Goal: Task Accomplishment & Management: Complete application form

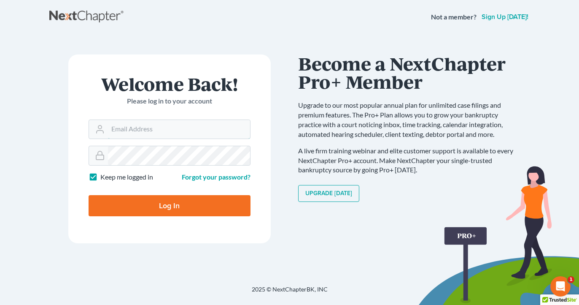
type input "[EMAIL_ADDRESS][DOMAIN_NAME]"
click at [169, 205] on input "Log In" at bounding box center [170, 205] width 162 height 21
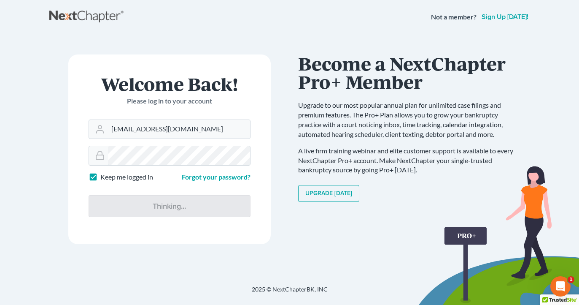
type input "Thinking..."
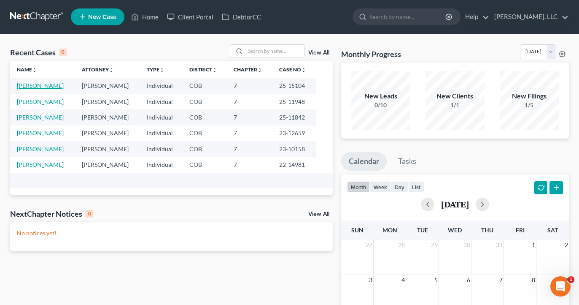
click at [30, 86] on link "[PERSON_NAME]" at bounding box center [40, 85] width 47 height 7
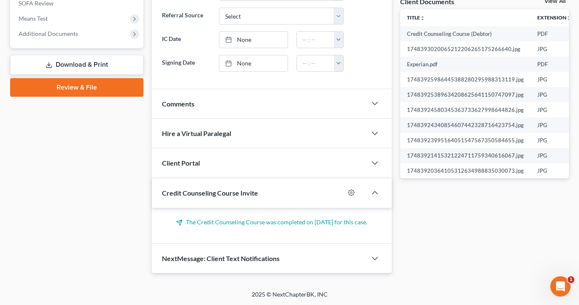
scroll to position [319, 0]
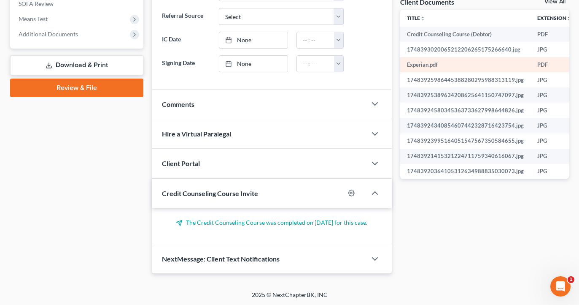
click at [422, 64] on td "Experian.pdf" at bounding box center [465, 64] width 130 height 15
click at [450, 68] on td "Experian.pdf" at bounding box center [465, 64] width 130 height 15
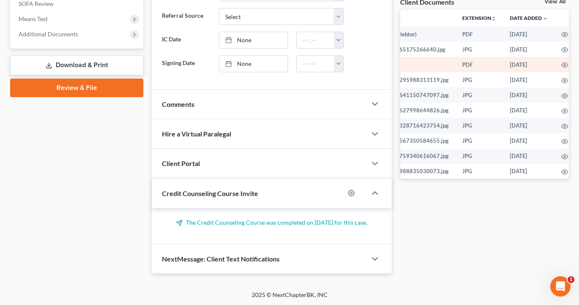
scroll to position [0, 75]
click at [562, 66] on icon "button" at bounding box center [565, 65] width 7 height 7
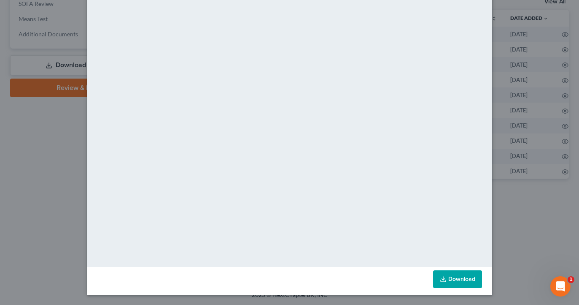
scroll to position [49, 0]
click at [469, 279] on link "Download" at bounding box center [457, 279] width 49 height 18
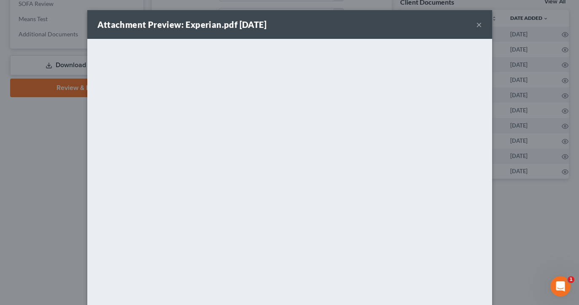
scroll to position [0, 0]
click at [43, 140] on div "Attachment Preview: Experian.pdf [DATE] × <object ng-attr-data='[URL][DOMAIN_NA…" at bounding box center [289, 152] width 579 height 305
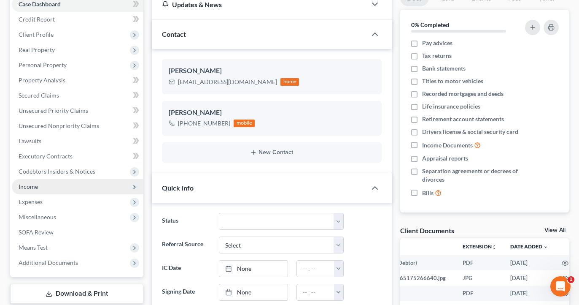
scroll to position [91, 0]
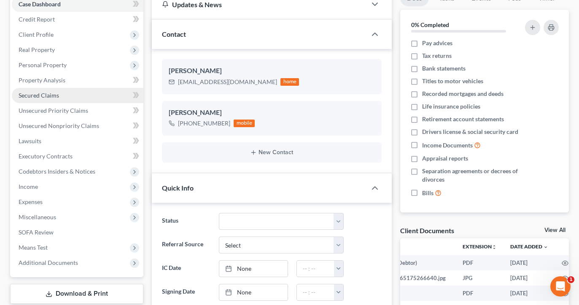
click at [76, 99] on link "Secured Claims" at bounding box center [78, 95] width 132 height 15
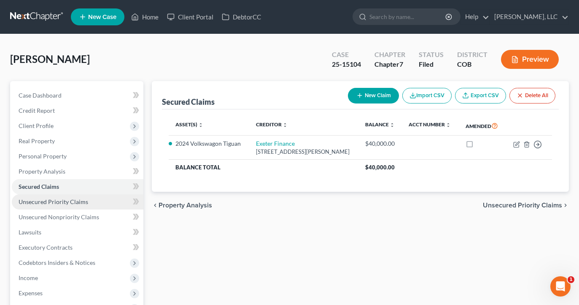
click at [68, 204] on span "Unsecured Priority Claims" at bounding box center [54, 201] width 70 height 7
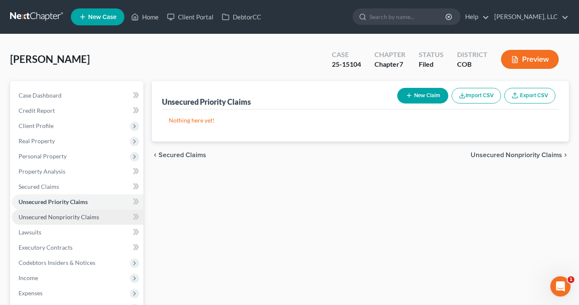
click at [97, 217] on link "Unsecured Nonpriority Claims" at bounding box center [78, 216] width 132 height 15
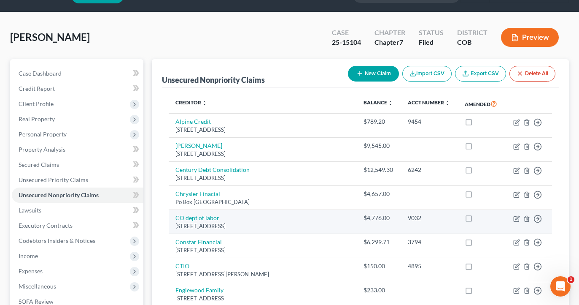
scroll to position [22, 0]
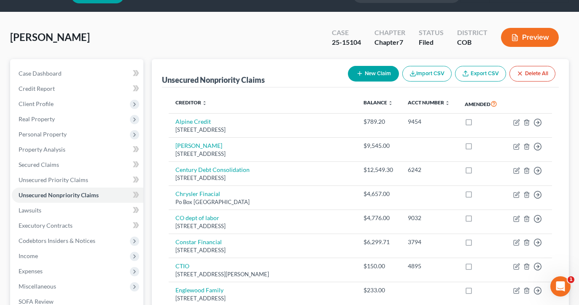
click at [376, 77] on button "New Claim" at bounding box center [373, 74] width 51 height 16
select select "0"
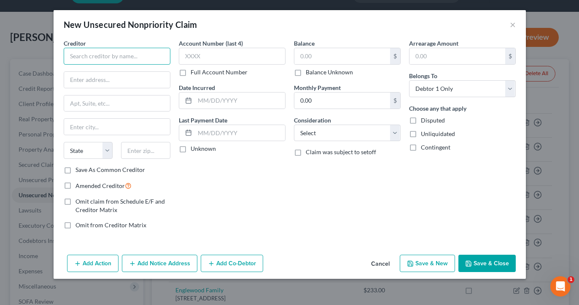
click at [139, 58] on input "text" at bounding box center [117, 56] width 107 height 17
click at [139, 57] on input "text" at bounding box center [117, 56] width 107 height 17
type input "Ally Financial"
click at [307, 55] on input "text" at bounding box center [343, 56] width 96 height 16
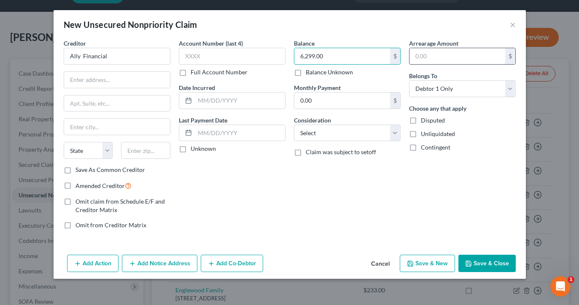
type input "6,299.00"
click at [416, 59] on input "text" at bounding box center [458, 56] width 96 height 16
type input "6,299."
click at [68, 59] on input "Ally Financial" at bounding box center [117, 56] width 107 height 17
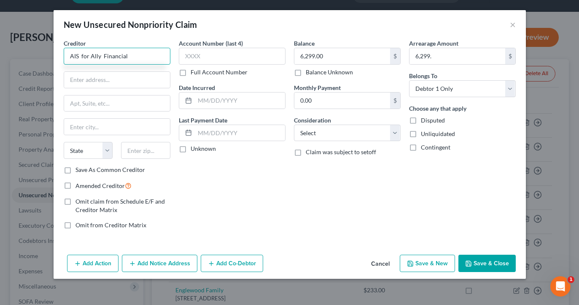
click at [131, 58] on input "AIS for Ally Financial" at bounding box center [117, 56] width 107 height 17
type input "AIS for Ally Financial"
click at [204, 57] on input "text" at bounding box center [232, 56] width 107 height 17
type input "8366"
click at [96, 78] on input "text" at bounding box center [117, 80] width 106 height 16
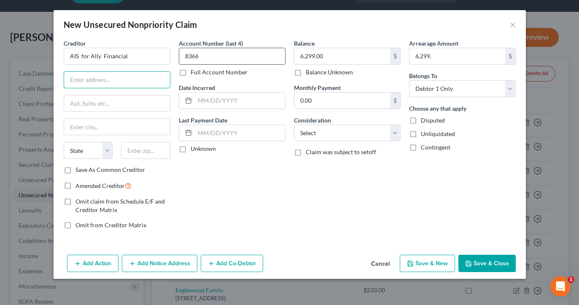
paste input "[STREET_ADDRESS] Dept. APS"
type input "[STREET_ADDRESS] Dept. APS"
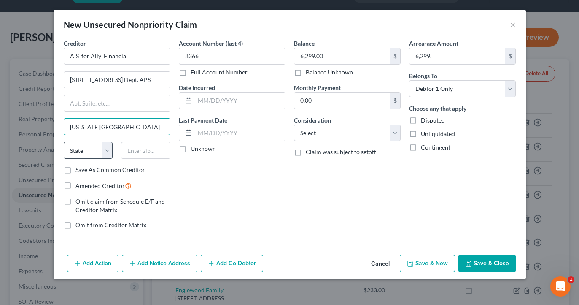
type input "[US_STATE][GEOGRAPHIC_DATA]"
select select "37"
paste input "73118"
type input "73118"
click at [210, 99] on input "text" at bounding box center [240, 100] width 90 height 16
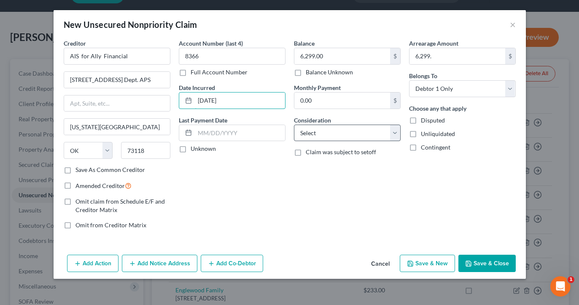
type input "[DATE]"
select select "1"
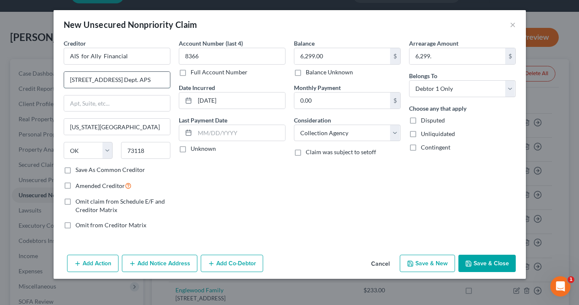
drag, startPoint x: 153, startPoint y: 81, endPoint x: 126, endPoint y: 80, distance: 27.0
click at [126, 80] on input "[STREET_ADDRESS] Dept. APS" at bounding box center [117, 80] width 106 height 16
type input "[STREET_ADDRESS]"
paste input "Dept. APS"
type input "Dept. APS"
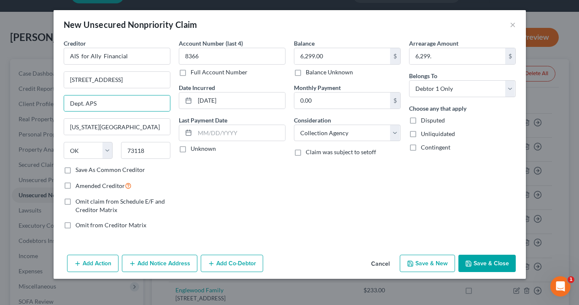
click at [76, 185] on label "Amended Creditor" at bounding box center [104, 186] width 56 height 10
click at [79, 185] on input "Amended Creditor" at bounding box center [81, 183] width 5 height 5
checkbox input "true"
click at [478, 261] on button "Save & Close" at bounding box center [487, 263] width 57 height 18
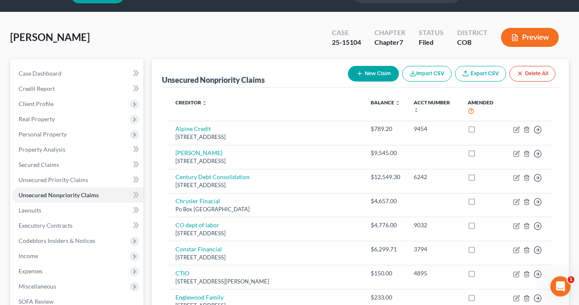
click at [361, 79] on button "New Claim" at bounding box center [373, 74] width 51 height 16
select select "0"
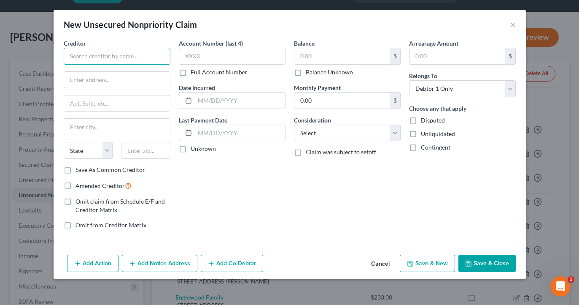
click at [131, 53] on input "text" at bounding box center [117, 56] width 107 height 17
type input "Plaza Services, LLC"
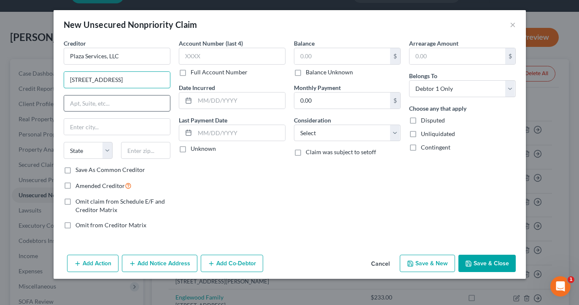
type input "[STREET_ADDRESS]"
type input "Suite 130"
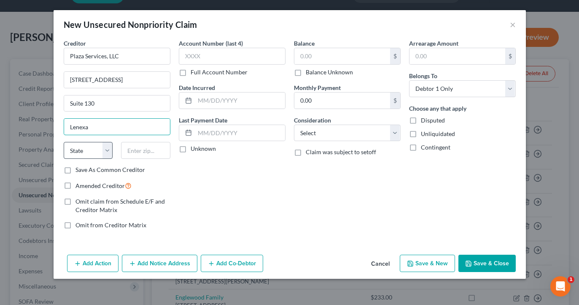
type input "Lenexa"
select select "17"
paste input "66219"
type input "66219"
click at [76, 185] on label "Amended Creditor" at bounding box center [104, 186] width 56 height 10
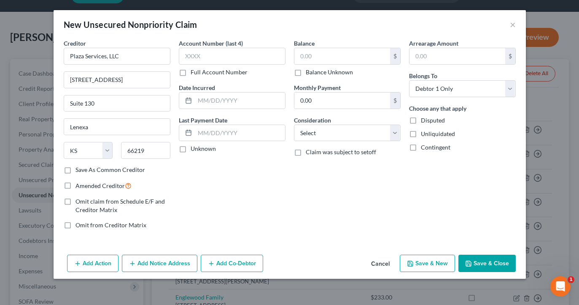
click at [79, 185] on input "Amended Creditor" at bounding box center [81, 183] width 5 height 5
checkbox input "true"
type input "Shawnee Mission"
click at [444, 55] on input "text" at bounding box center [458, 56] width 96 height 16
type input "580.00"
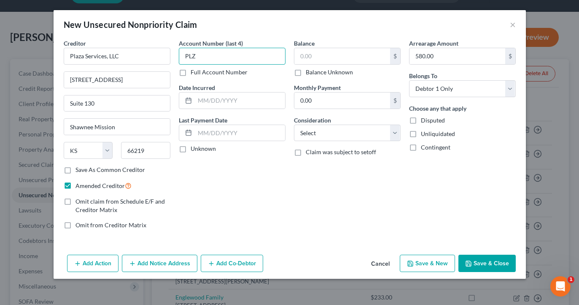
type input "PLZ"
click at [191, 72] on label "Full Account Number" at bounding box center [219, 72] width 57 height 8
click at [194, 72] on input "Full Account Number" at bounding box center [196, 70] width 5 height 5
click at [203, 58] on input "PLZ" at bounding box center [232, 56] width 107 height 17
type input "PLZ72"
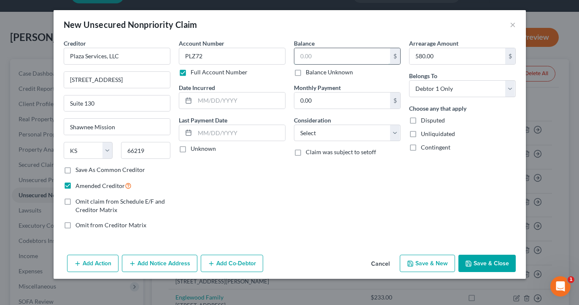
click at [334, 57] on input "text" at bounding box center [343, 56] width 96 height 16
type input "580.00"
click at [251, 103] on input "text" at bounding box center [240, 100] width 90 height 16
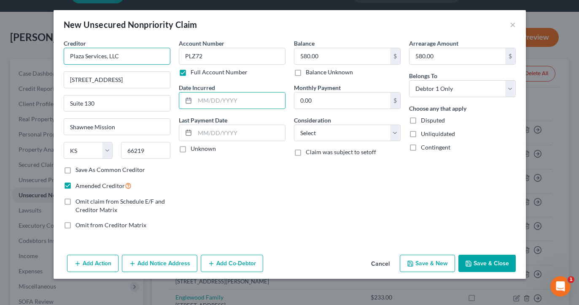
click at [133, 55] on input "Plaza Services, LLC" at bounding box center [117, 56] width 107 height 17
type input "Plaza Services, LLC for Center Porfolio"
click at [227, 98] on input "text" at bounding box center [240, 100] width 90 height 16
type input "[DATE]"
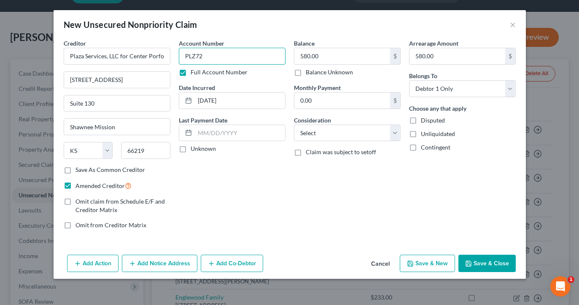
click at [196, 56] on input "PLZ72" at bounding box center [232, 56] width 107 height 17
type input "PLZ172"
select select "1"
click at [481, 261] on button "Save & Close" at bounding box center [487, 263] width 57 height 18
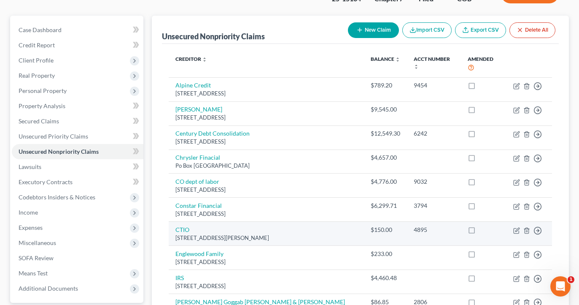
scroll to position [65, 0]
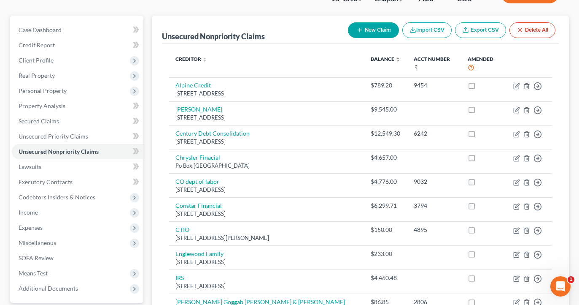
click at [371, 30] on button "New Claim" at bounding box center [373, 30] width 51 height 16
select select "0"
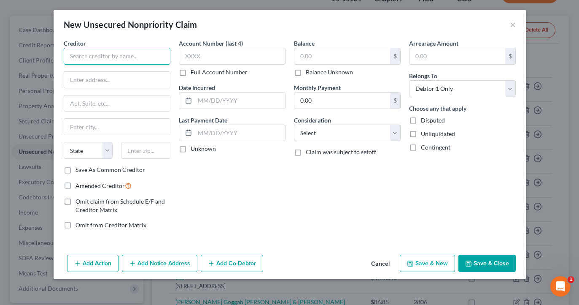
click at [111, 59] on input "text" at bounding box center [117, 56] width 107 height 17
type input "Capitol One"
type input "5156"
click at [198, 100] on input "text" at bounding box center [240, 100] width 90 height 16
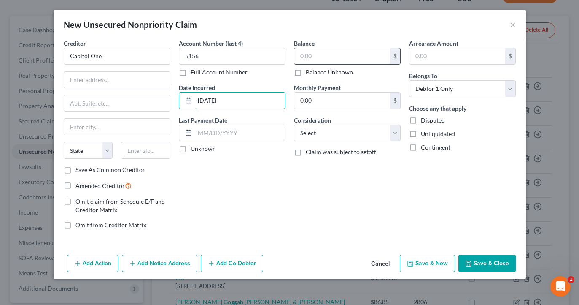
type input "[DATE]"
click at [338, 48] on input "text" at bounding box center [343, 56] width 96 height 16
type input "1,725."
click at [439, 54] on input "text" at bounding box center [458, 56] width 96 height 16
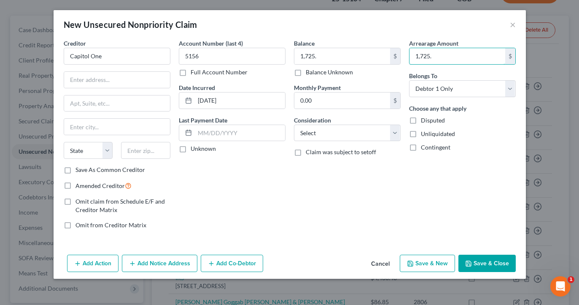
type input "1,725."
click at [76, 187] on label "Amended Creditor" at bounding box center [104, 186] width 56 height 10
click at [79, 186] on input "Amended Creditor" at bounding box center [81, 183] width 5 height 5
checkbox input "true"
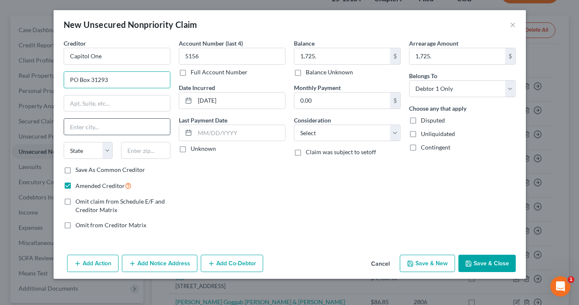
type input "PO Box 31293"
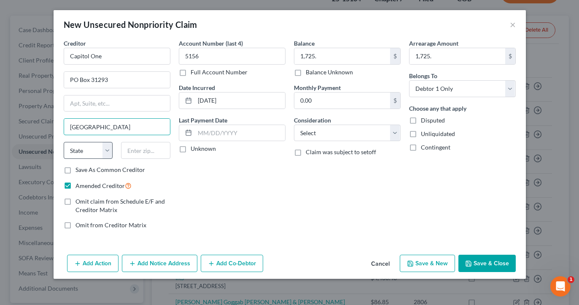
type input "[GEOGRAPHIC_DATA]"
select select "46"
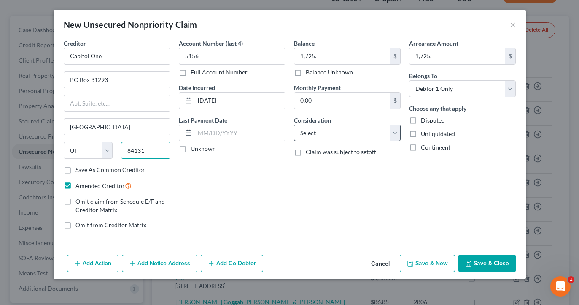
type input "84131"
select select "2"
click at [499, 261] on button "Save & Close" at bounding box center [487, 263] width 57 height 18
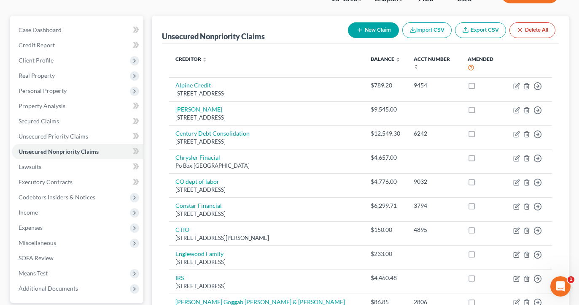
click at [373, 34] on button "New Claim" at bounding box center [373, 30] width 51 height 16
select select "0"
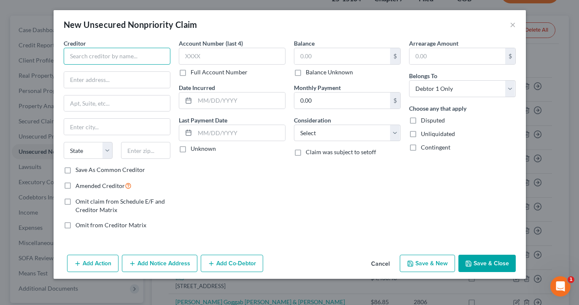
click at [92, 63] on input "text" at bounding box center [117, 56] width 107 height 17
type input "Capitol 1"
type input "5178"
click at [370, 55] on input "text" at bounding box center [343, 56] width 96 height 16
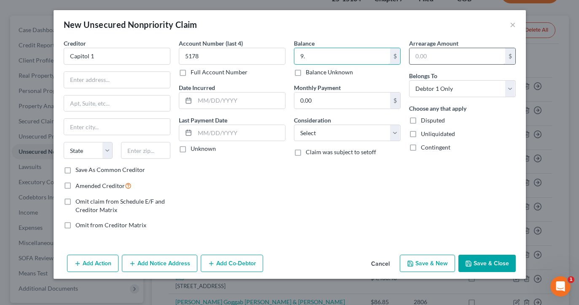
type input "9."
click at [465, 58] on input "text" at bounding box center [458, 56] width 96 height 16
type input "9."
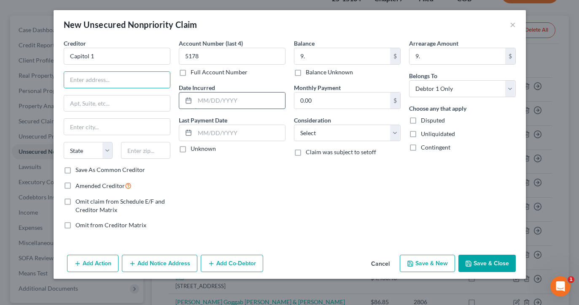
click at [234, 102] on input "text" at bounding box center [240, 100] width 90 height 16
type input "[DATE]"
click at [334, 102] on input "0.00" at bounding box center [343, 100] width 96 height 16
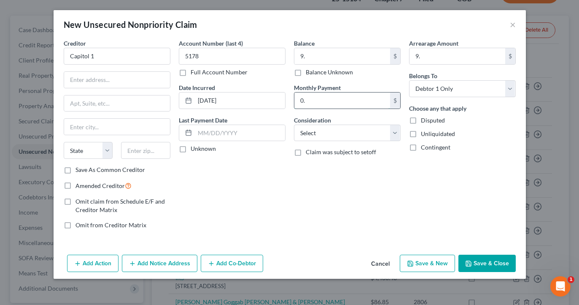
type input "0"
click at [139, 86] on input "text" at bounding box center [117, 80] width 106 height 16
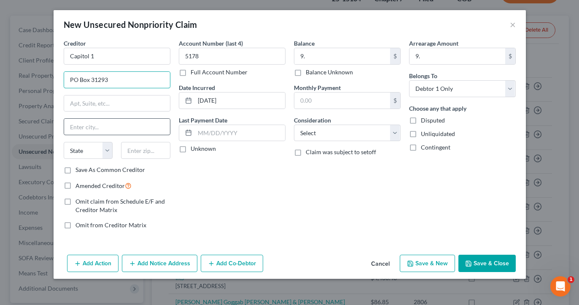
type input "PO Box 31293"
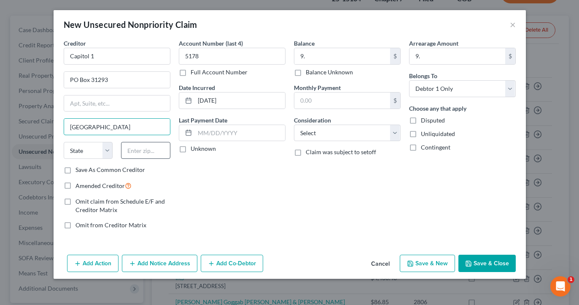
type input "[GEOGRAPHIC_DATA]"
type input "84131"
select select "46"
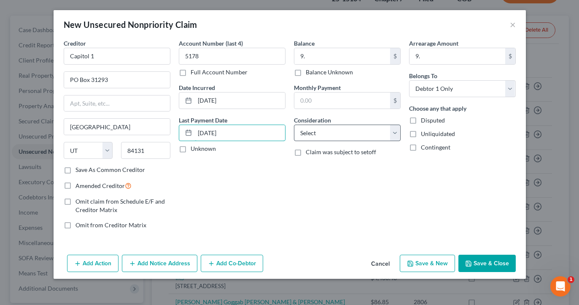
type input "[DATE]"
select select "2"
click at [76, 184] on label "Amended Creditor" at bounding box center [104, 186] width 56 height 10
click at [79, 184] on input "Amended Creditor" at bounding box center [81, 183] width 5 height 5
checkbox input "true"
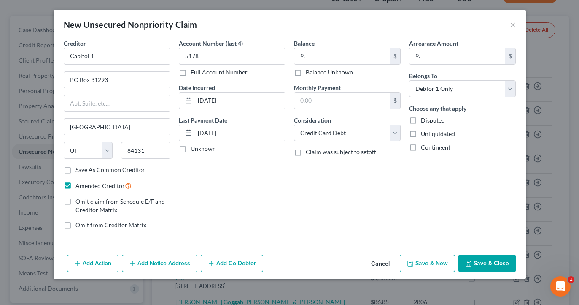
click at [499, 260] on button "Save & Close" at bounding box center [487, 263] width 57 height 18
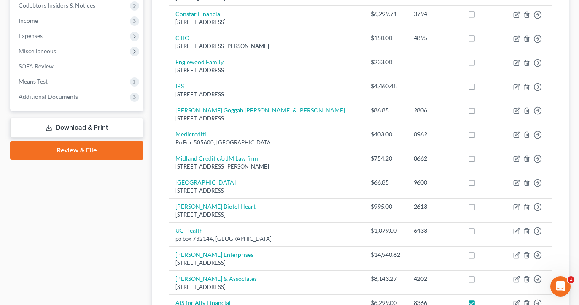
scroll to position [269, 0]
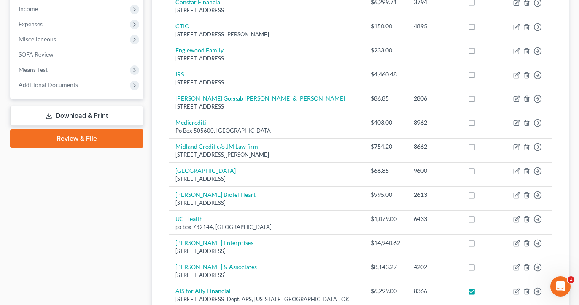
click at [94, 144] on link "Review & File" at bounding box center [76, 138] width 133 height 19
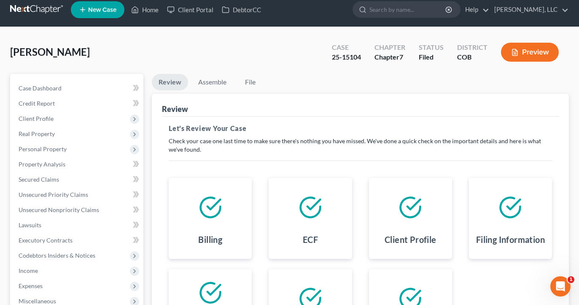
scroll to position [7, 0]
click at [217, 86] on link "Assemble" at bounding box center [213, 82] width 42 height 16
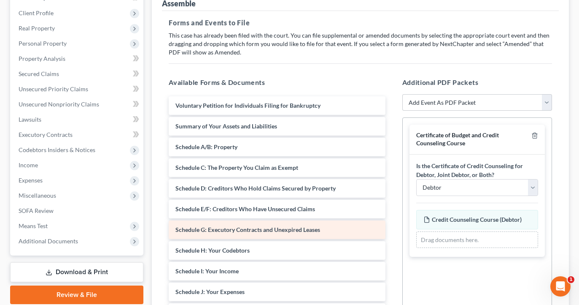
scroll to position [0, 0]
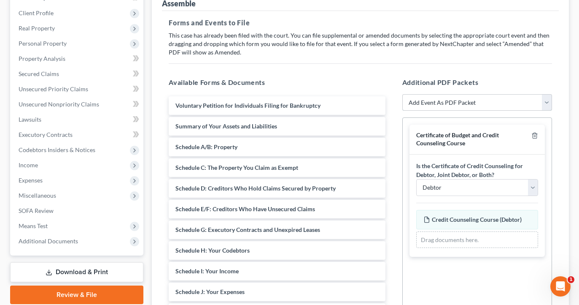
select select "27"
select select
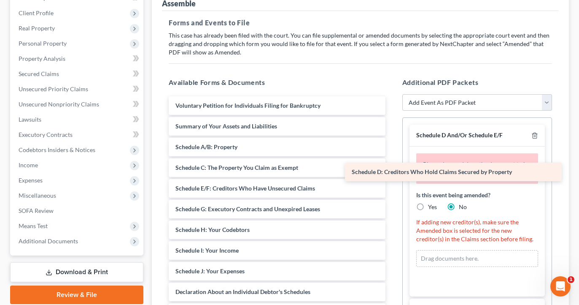
drag, startPoint x: 336, startPoint y: 184, endPoint x: 512, endPoint y: 166, distance: 177.0
click at [392, 168] on div "Schedule D: Creditors Who Hold Claims Secured by Property Voluntary Petition fo…" at bounding box center [277, 285] width 230 height 379
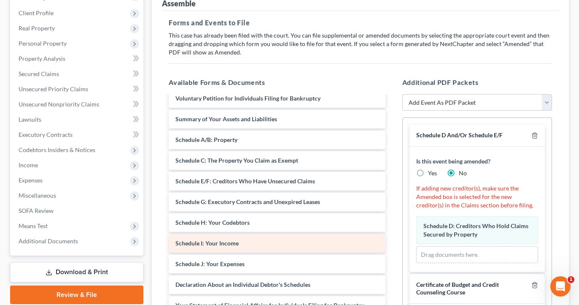
scroll to position [14, 0]
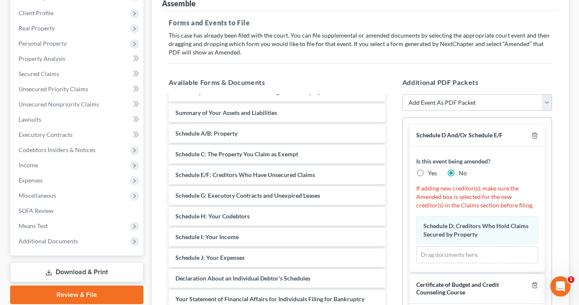
click at [428, 174] on label "Yes" at bounding box center [432, 173] width 9 height 8
click at [432, 174] on input "Yes" at bounding box center [434, 171] width 5 height 5
radio input "true"
radio input "false"
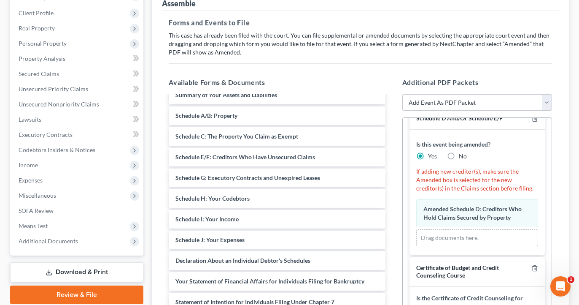
scroll to position [11, 0]
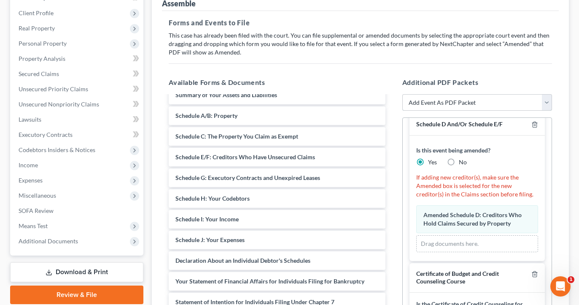
select select "27"
select select
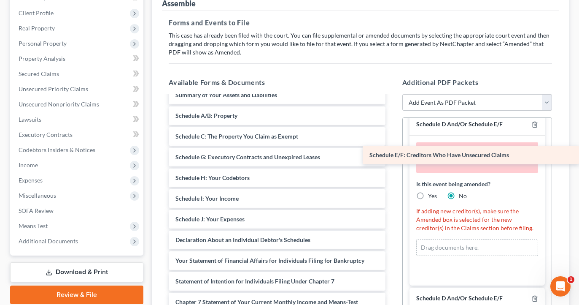
drag, startPoint x: 317, startPoint y: 160, endPoint x: 535, endPoint y: 156, distance: 218.2
click at [392, 157] on div "Schedule E/F: Creditors Who Have Unsecured Claims Voluntary Petition for Indivi…" at bounding box center [277, 244] width 230 height 358
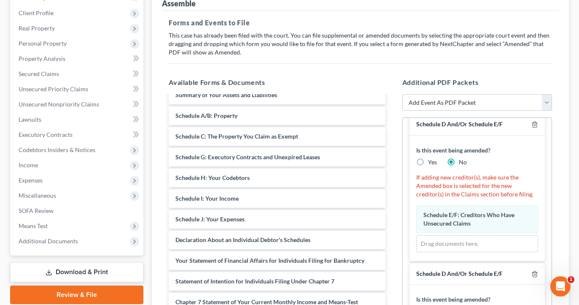
click at [428, 160] on label "Yes" at bounding box center [432, 162] width 9 height 8
click at [432, 160] on input "Yes" at bounding box center [434, 160] width 5 height 5
radio input "true"
radio input "false"
